Goal: Transaction & Acquisition: Purchase product/service

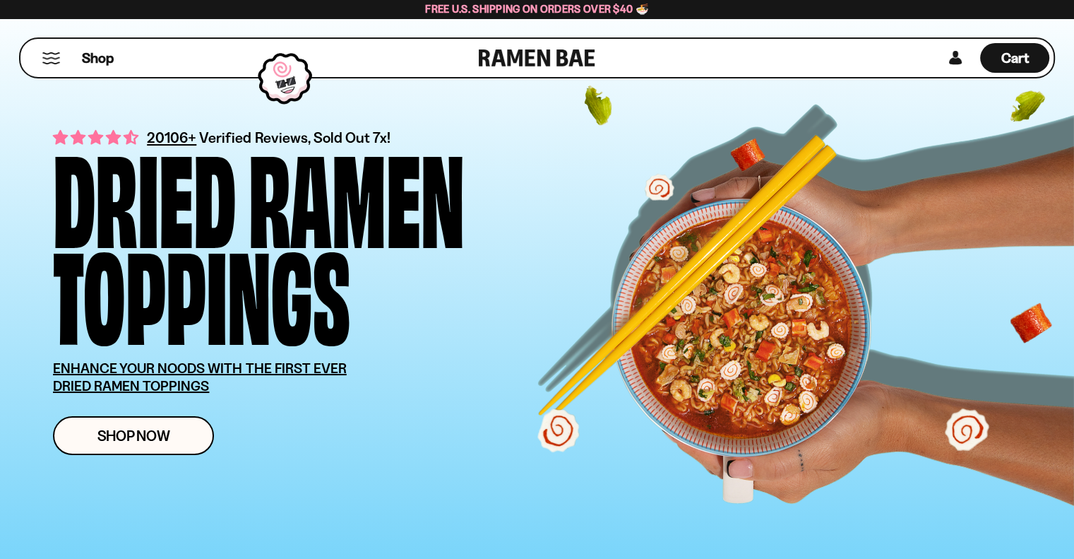
click at [46, 53] on button "Mobile Menu Trigger" at bounding box center [51, 58] width 19 height 12
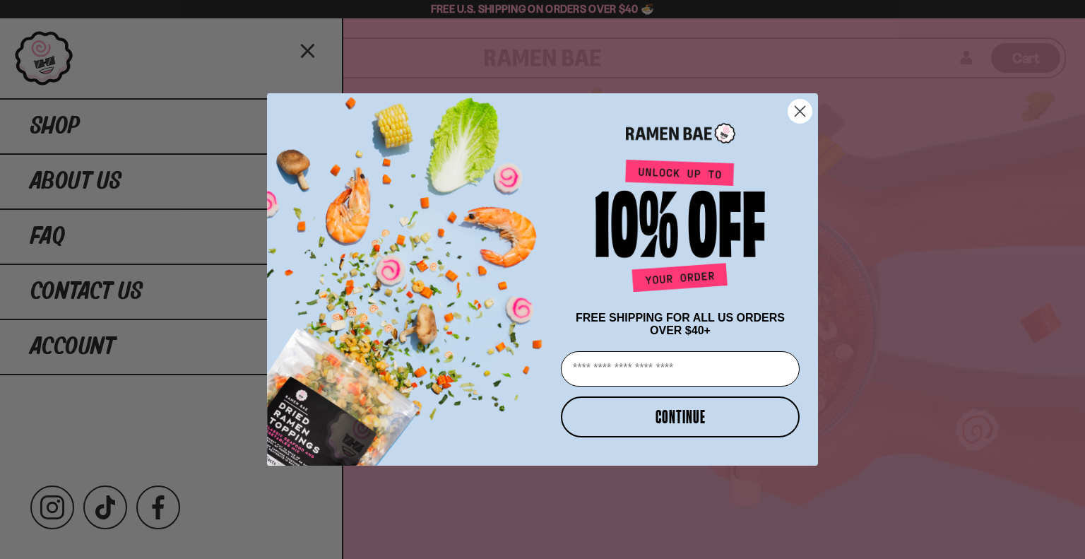
click at [797, 107] on icon "Close dialog" at bounding box center [800, 112] width 10 height 10
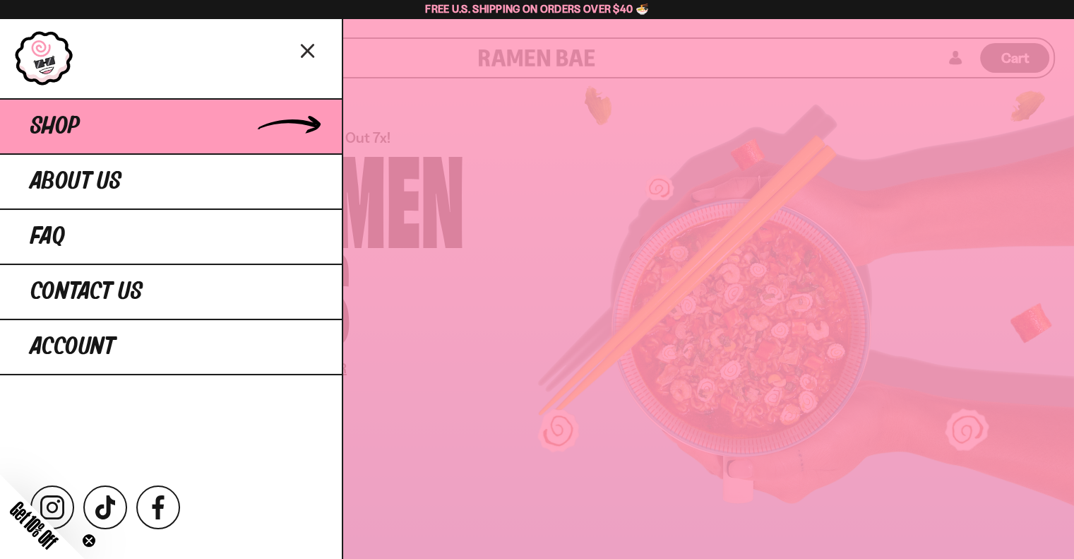
click at [220, 130] on link "Shop" at bounding box center [171, 125] width 342 height 55
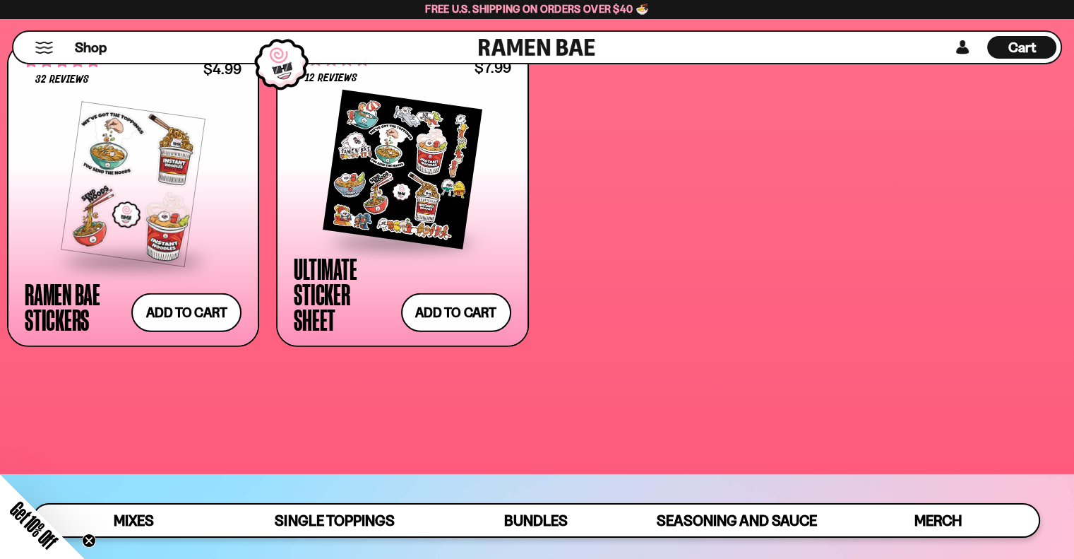
scroll to position [3882, 0]
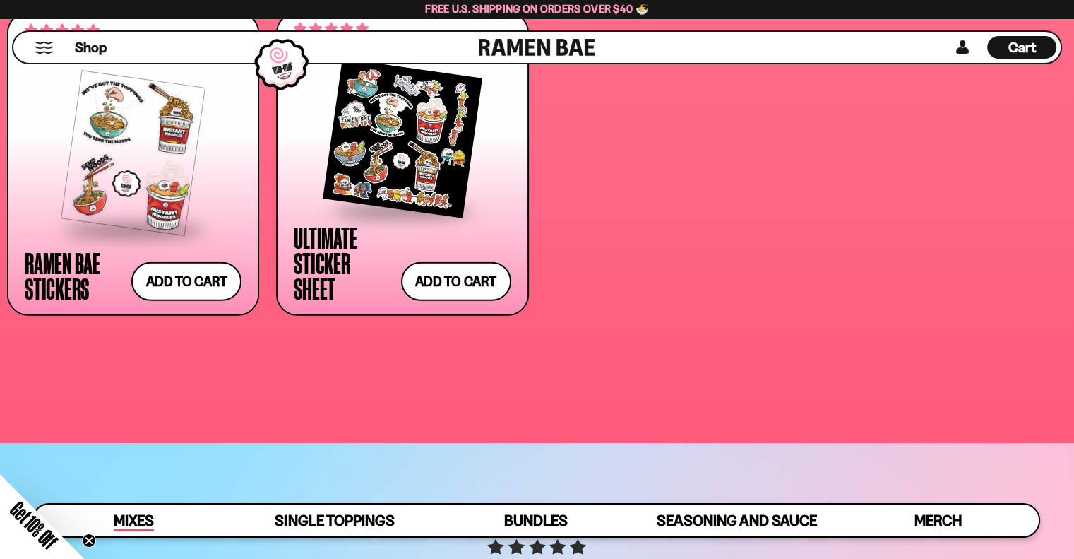
click at [153, 519] on span "Mixes" at bounding box center [134, 521] width 40 height 20
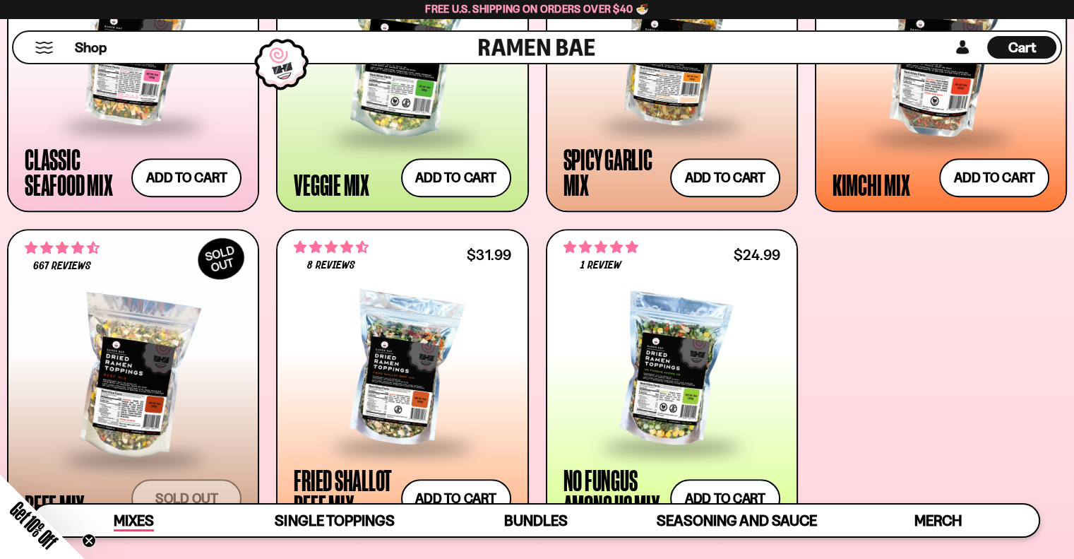
scroll to position [596, 0]
